Goal: Check status: Check status

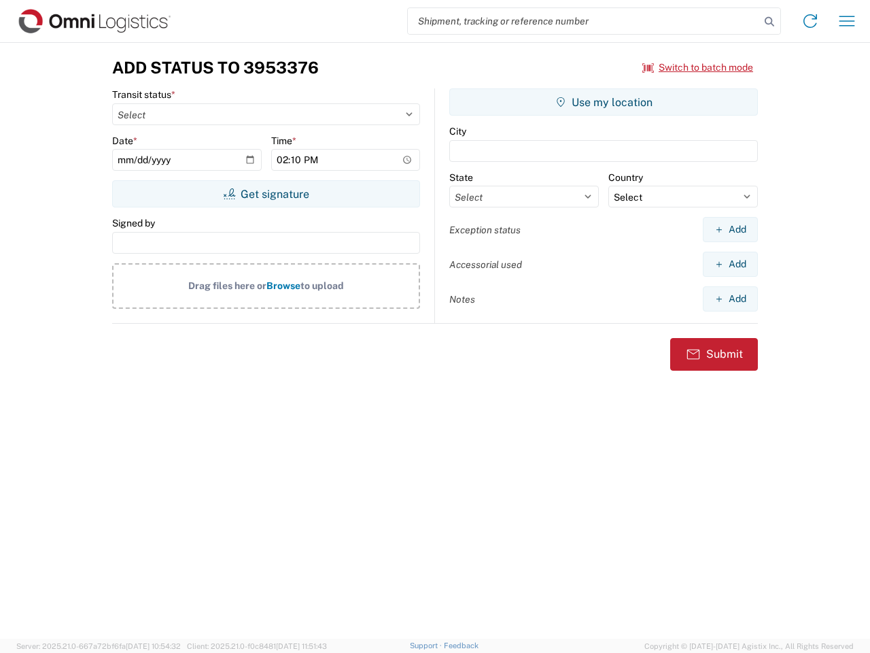
click at [584, 21] on input "search" at bounding box center [584, 21] width 352 height 26
click at [769, 22] on icon at bounding box center [769, 21] width 19 height 19
click at [810, 21] on icon at bounding box center [810, 21] width 22 height 22
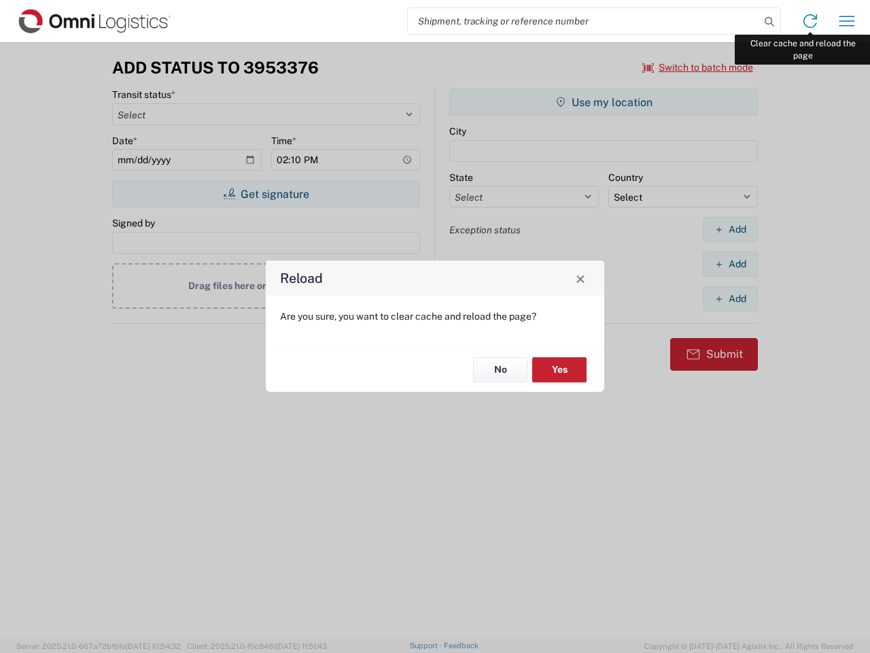
click at [847, 21] on div "Reload Are you sure, you want to clear cache and reload the page? No Yes" at bounding box center [435, 326] width 870 height 653
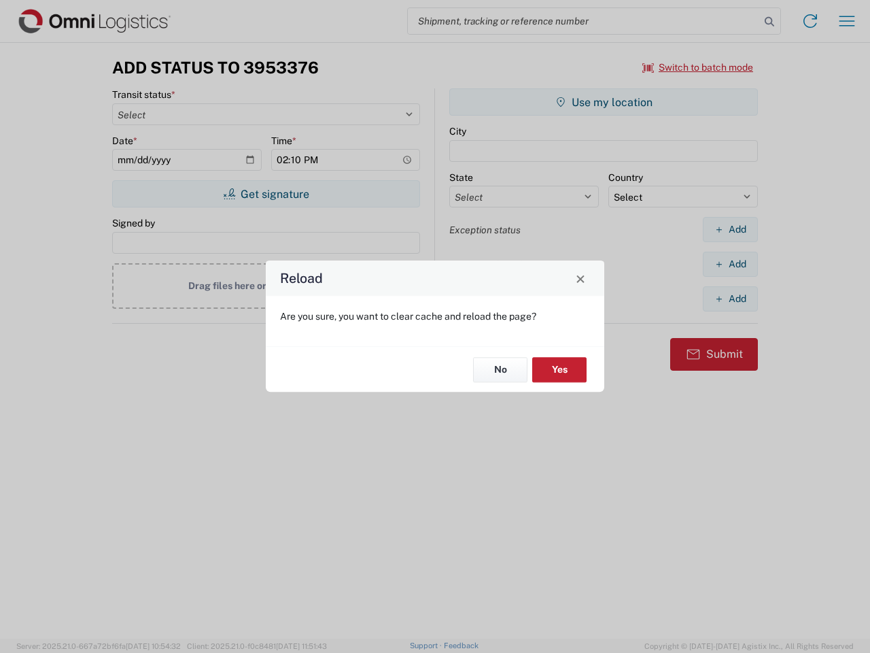
click at [698, 67] on div "Reload Are you sure, you want to clear cache and reload the page? No Yes" at bounding box center [435, 326] width 870 height 653
click at [266, 194] on div "Reload Are you sure, you want to clear cache and reload the page? No Yes" at bounding box center [435, 326] width 870 height 653
click at [604, 102] on div "Reload Are you sure, you want to clear cache and reload the page? No Yes" at bounding box center [435, 326] width 870 height 653
click at [730, 229] on div "Reload Are you sure, you want to clear cache and reload the page? No Yes" at bounding box center [435, 326] width 870 height 653
click at [730, 264] on div "Reload Are you sure, you want to clear cache and reload the page? No Yes" at bounding box center [435, 326] width 870 height 653
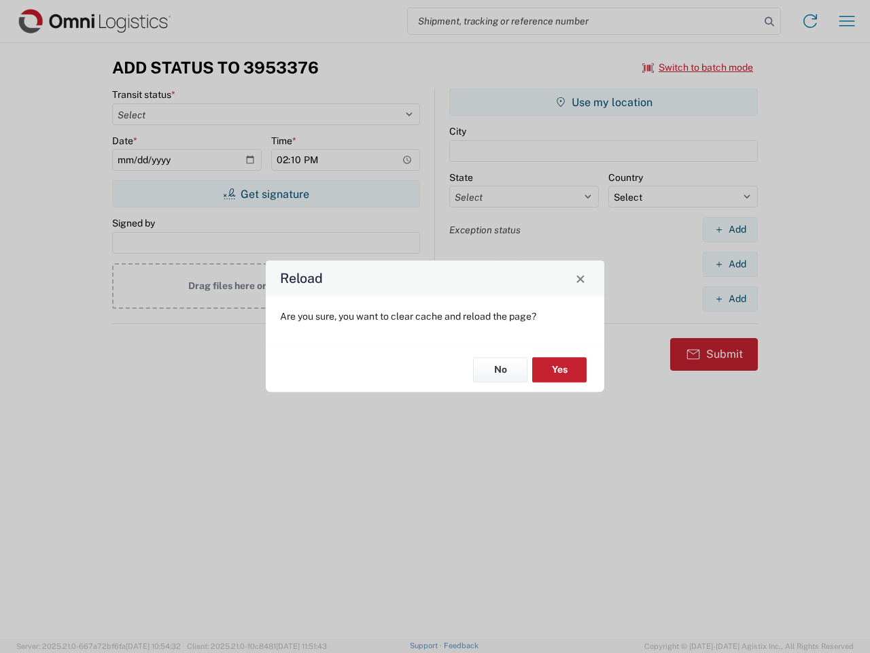
click at [730, 298] on div "Reload Are you sure, you want to clear cache and reload the page? No Yes" at bounding box center [435, 326] width 870 height 653
